Goal: Check status: Check status

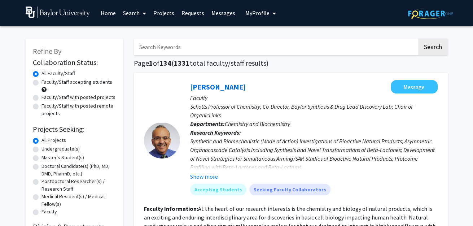
click at [189, 12] on link "Requests" at bounding box center [193, 12] width 30 height 25
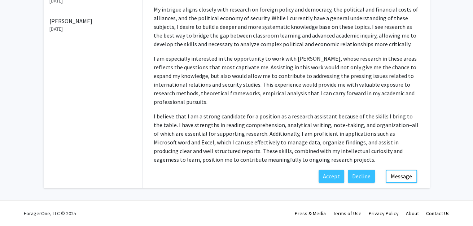
scroll to position [333, 0]
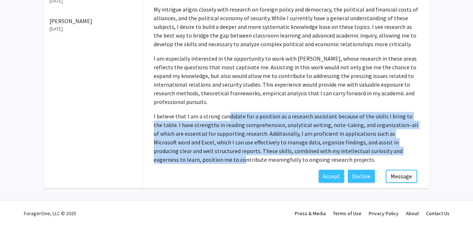
drag, startPoint x: 244, startPoint y: 116, endPoint x: 264, endPoint y: 178, distance: 64.7
click at [264, 164] on p "I believe that I am a strong candidate for a position as a research assistant b…" at bounding box center [286, 138] width 265 height 52
drag, startPoint x: 264, startPoint y: 178, endPoint x: 257, endPoint y: 117, distance: 61.4
click at [257, 117] on p "I believe that I am a strong candidate for a position as a research assistant b…" at bounding box center [286, 138] width 265 height 52
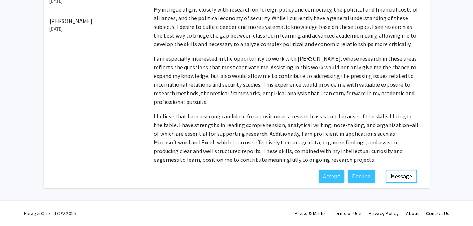
click at [257, 117] on p "I believe that I am a strong candidate for a position as a research assistant b…" at bounding box center [286, 138] width 265 height 52
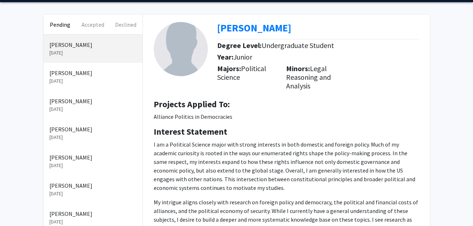
scroll to position [0, 0]
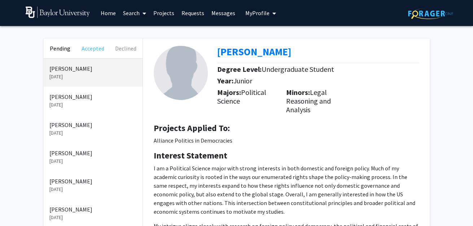
click at [94, 54] on button "Accepted" at bounding box center [92, 48] width 33 height 19
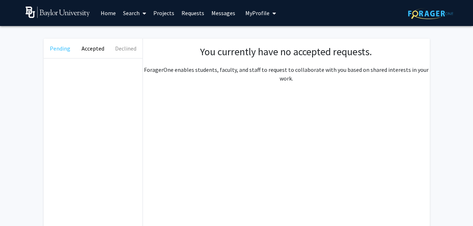
click at [64, 50] on button "Pending" at bounding box center [60, 48] width 33 height 19
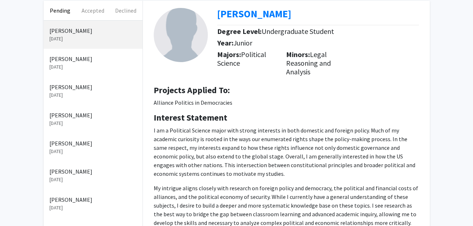
scroll to position [38, 0]
